Goal: Information Seeking & Learning: Learn about a topic

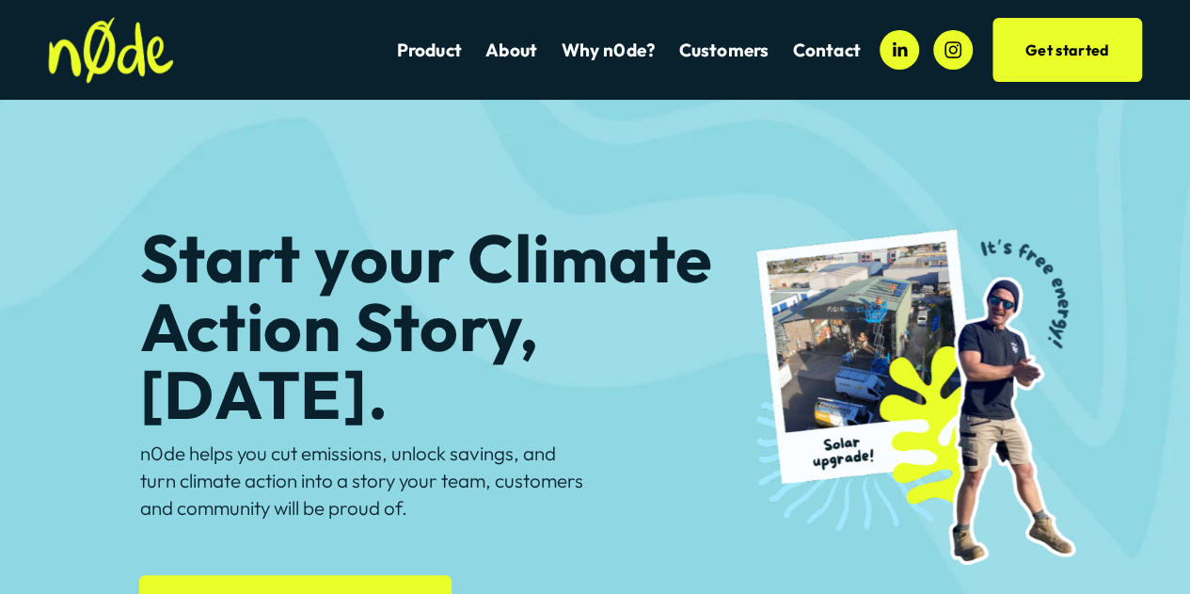
click at [442, 46] on link "Product" at bounding box center [428, 50] width 65 height 25
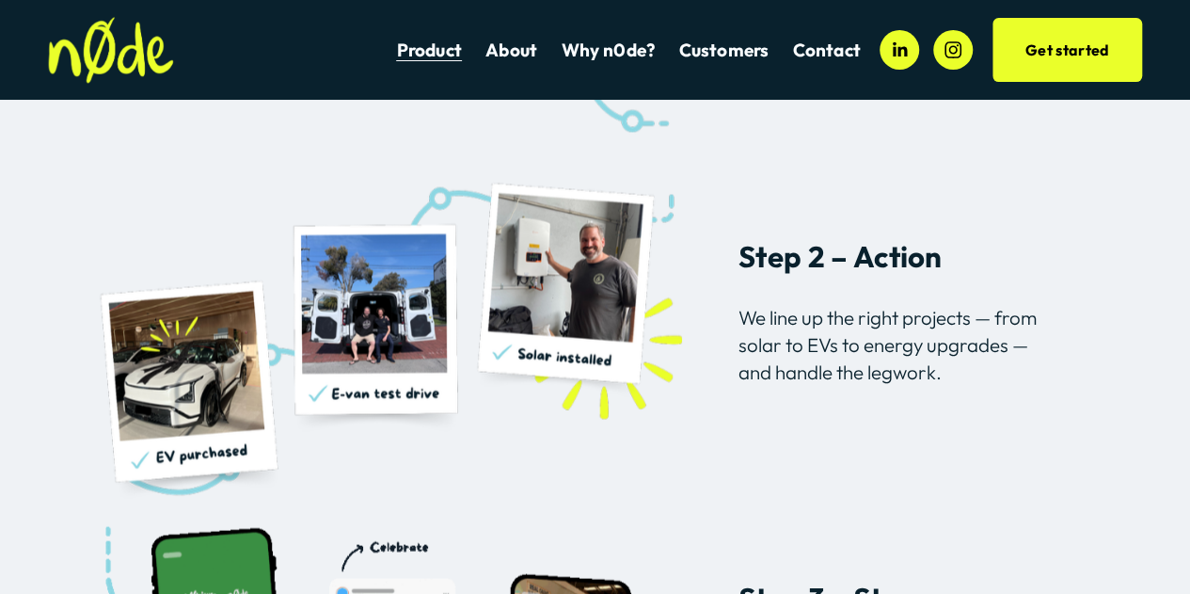
scroll to position [1554, 0]
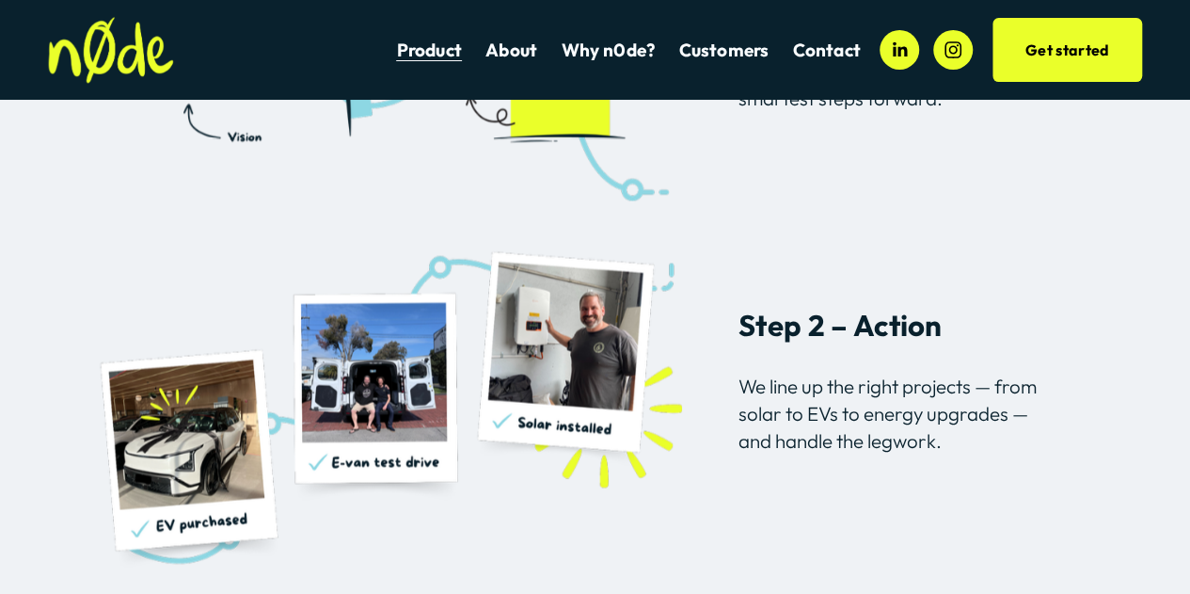
click at [502, 50] on link "About" at bounding box center [512, 50] width 52 height 25
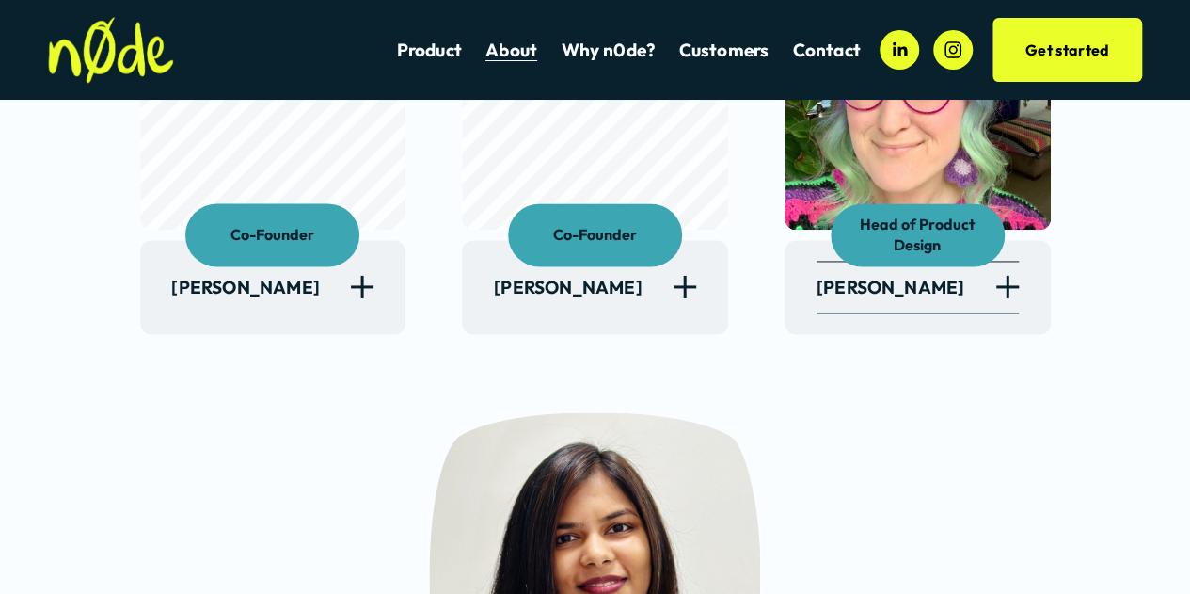
scroll to position [1297, 0]
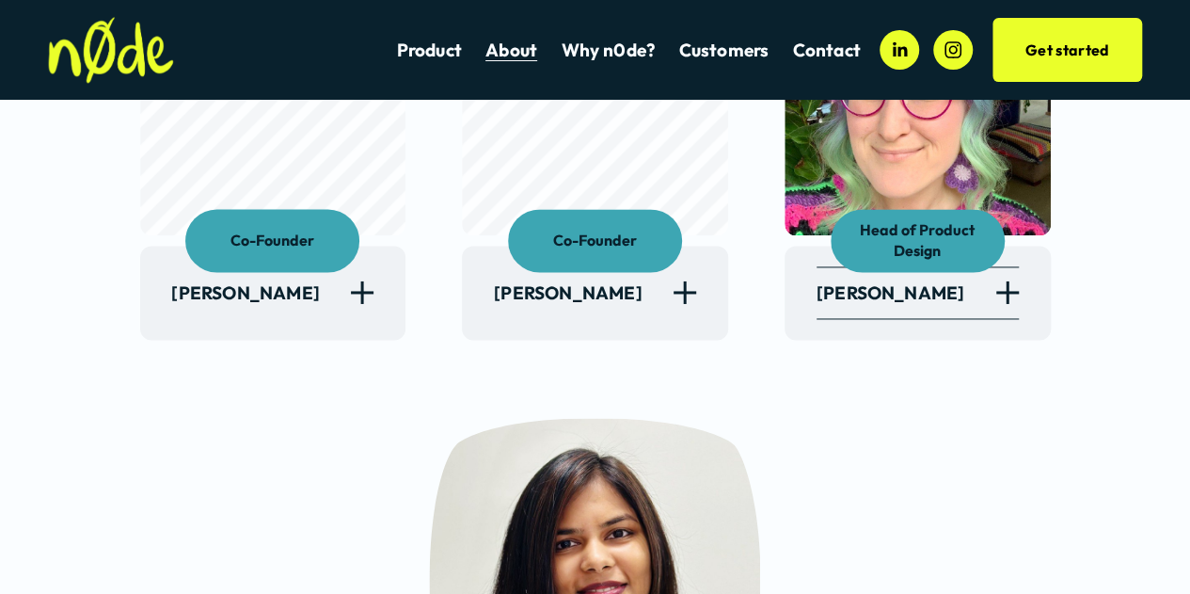
click at [1006, 300] on div at bounding box center [1007, 292] width 3 height 23
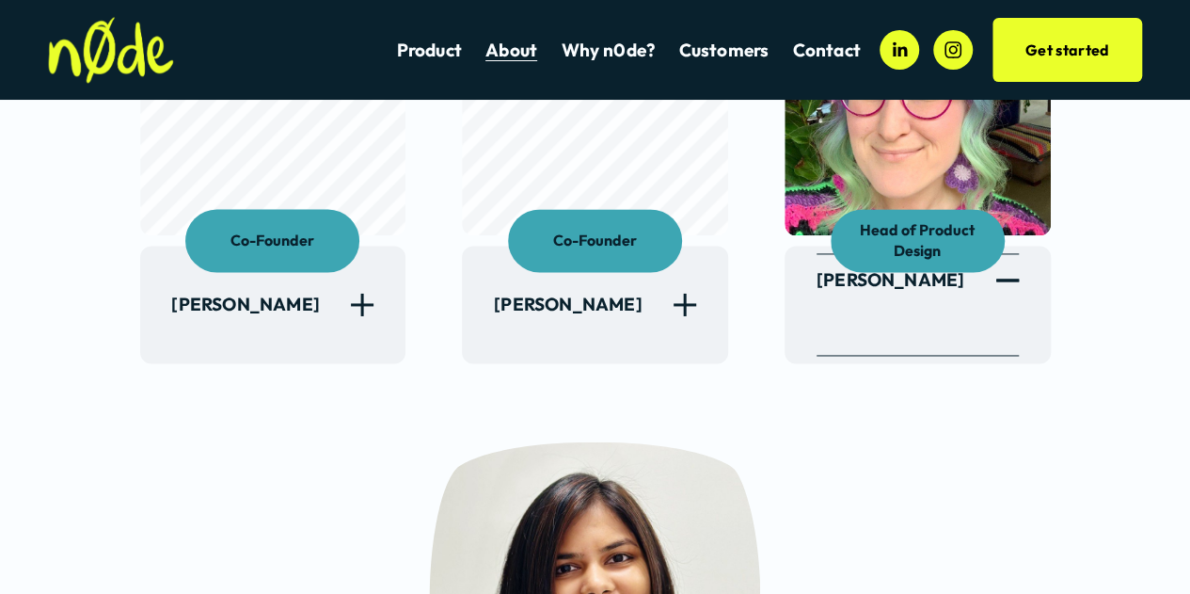
click at [1009, 287] on div at bounding box center [1007, 279] width 23 height 23
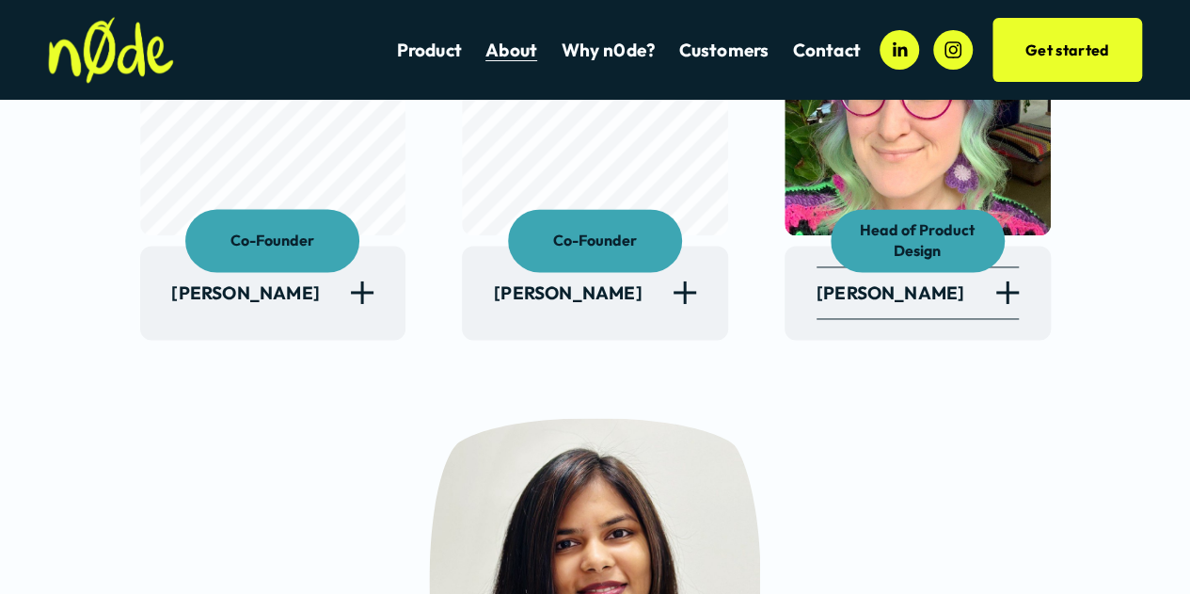
click at [686, 304] on div at bounding box center [685, 292] width 23 height 23
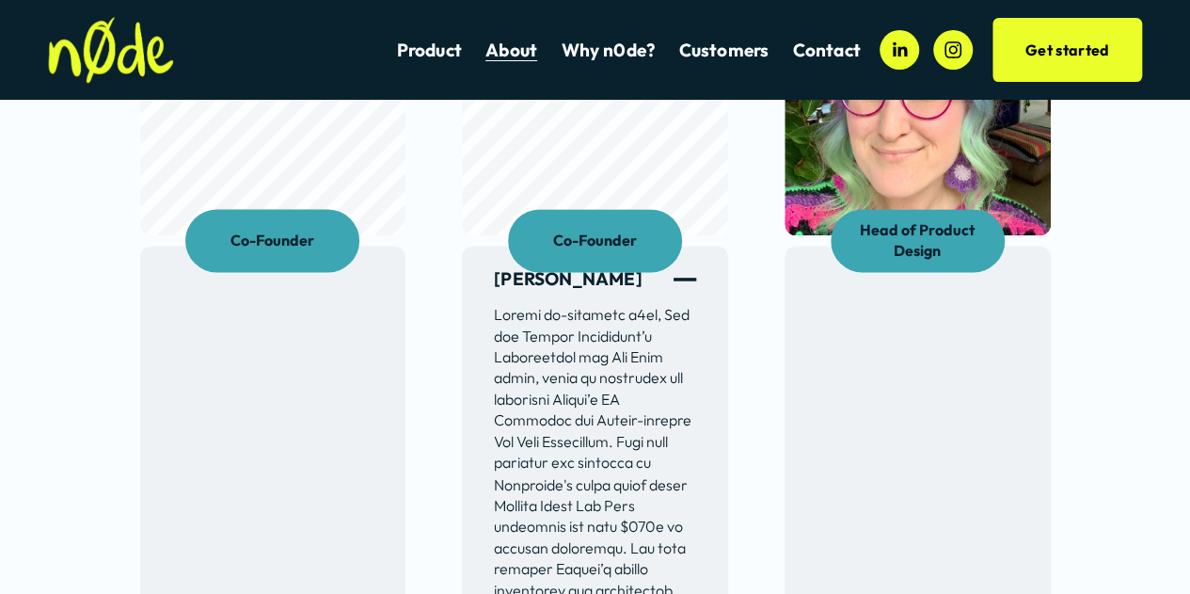
click at [685, 290] on div at bounding box center [685, 278] width 23 height 23
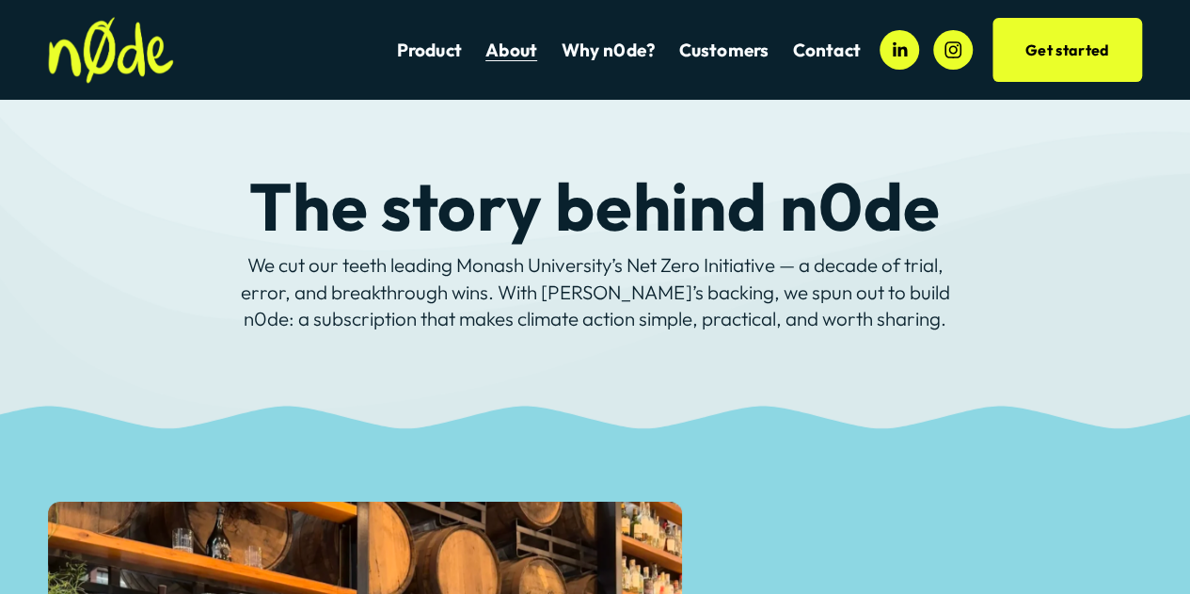
scroll to position [0, 0]
